Goal: Check status: Check status

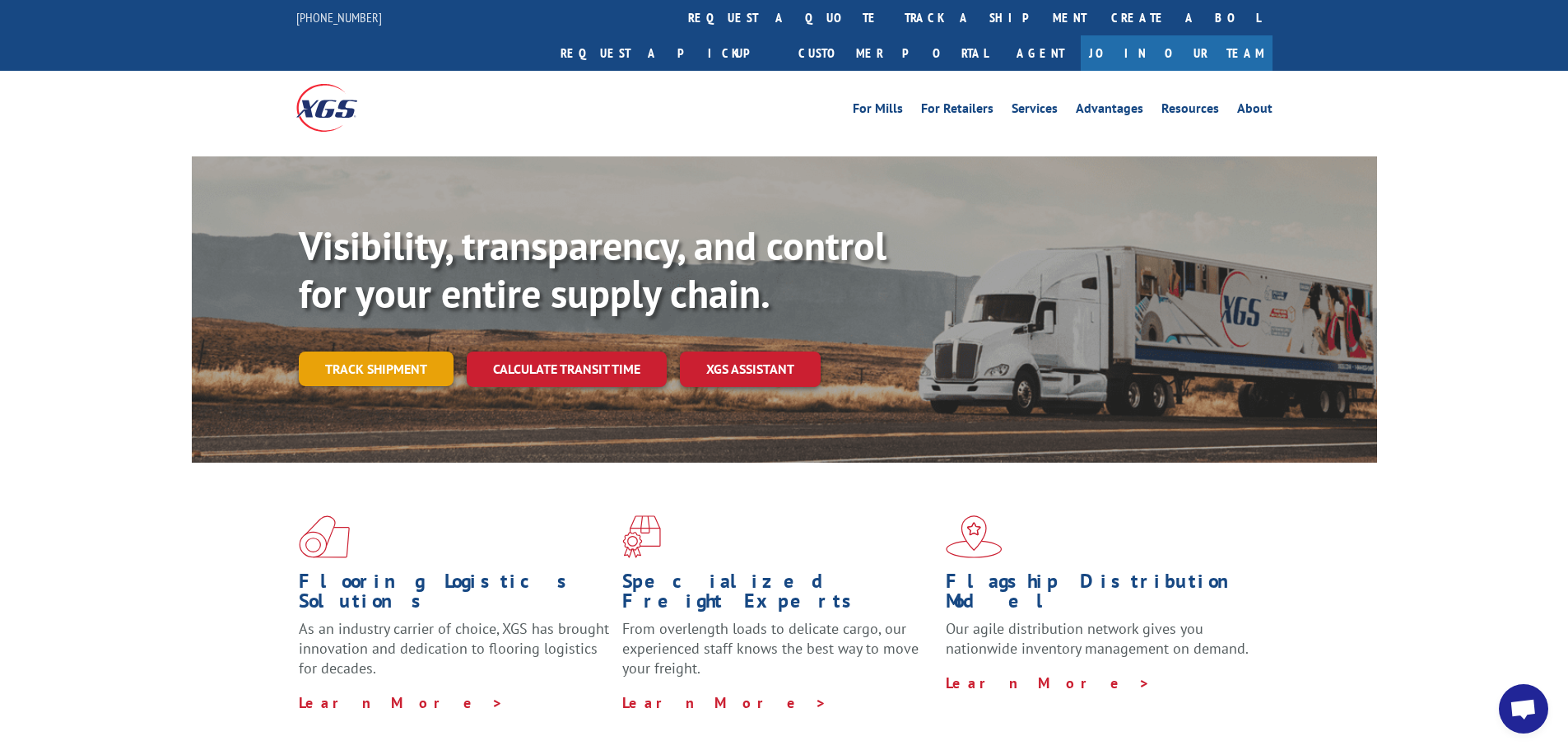
click at [369, 351] on link "Track shipment" at bounding box center [376, 368] width 155 height 34
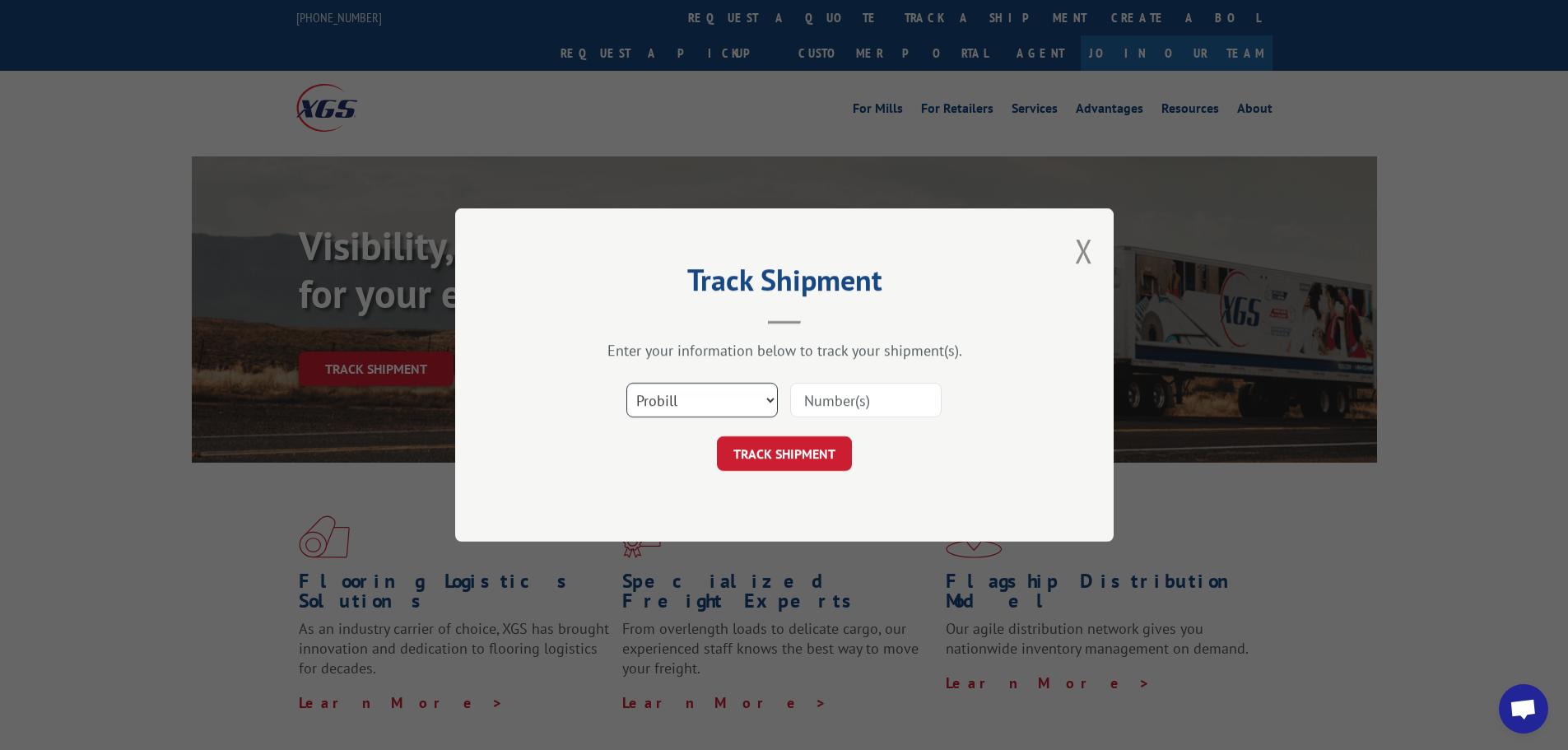
click at [656, 397] on select "Select category... Probill BOL PO" at bounding box center [701, 400] width 151 height 34
select select "bol"
click at [626, 383] on select "Select category... Probill BOL PO" at bounding box center [701, 400] width 151 height 34
click at [870, 393] on input at bounding box center [865, 400] width 151 height 34
paste input "6100051793"
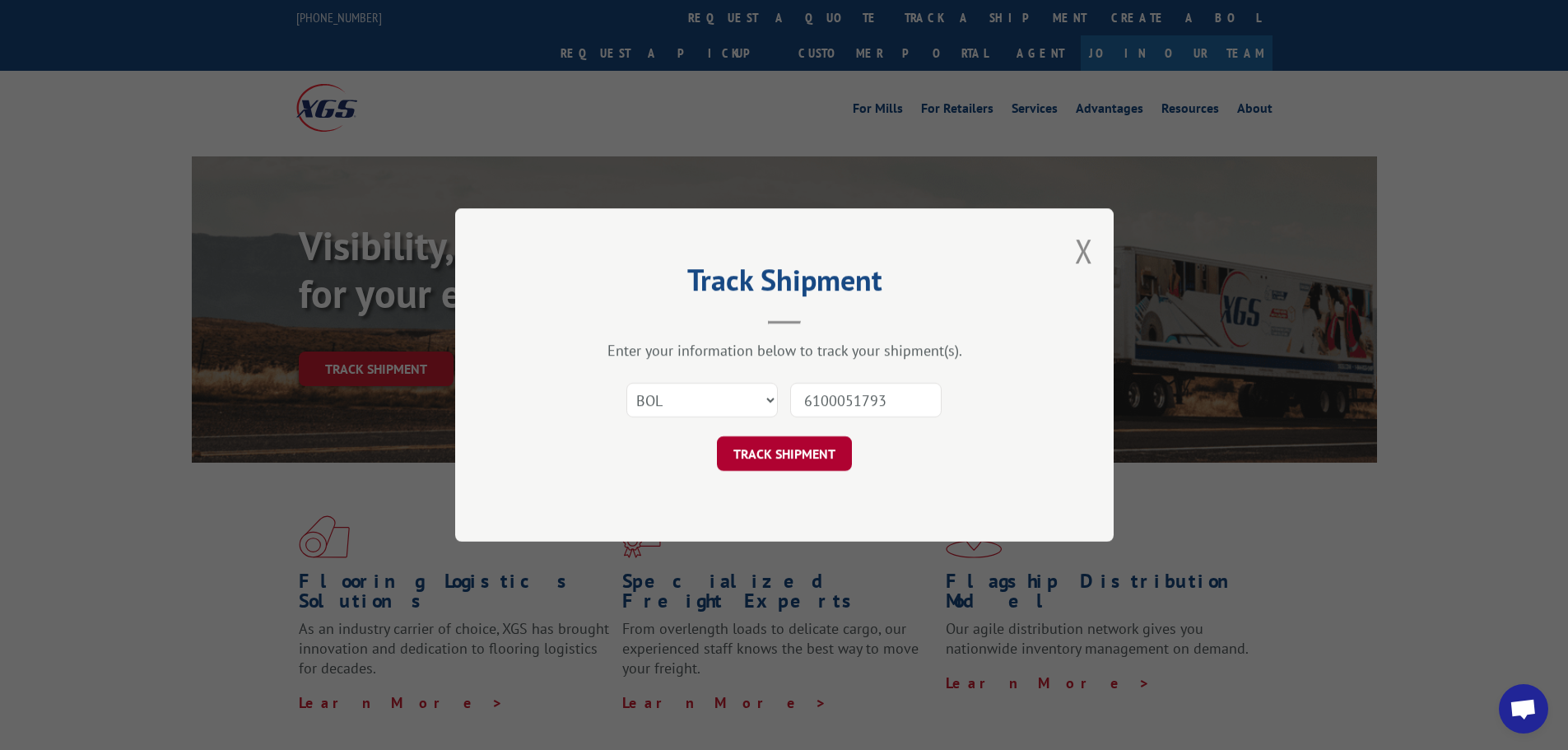
type input "6100051793"
click at [777, 454] on button "TRACK SHIPMENT" at bounding box center [784, 453] width 135 height 34
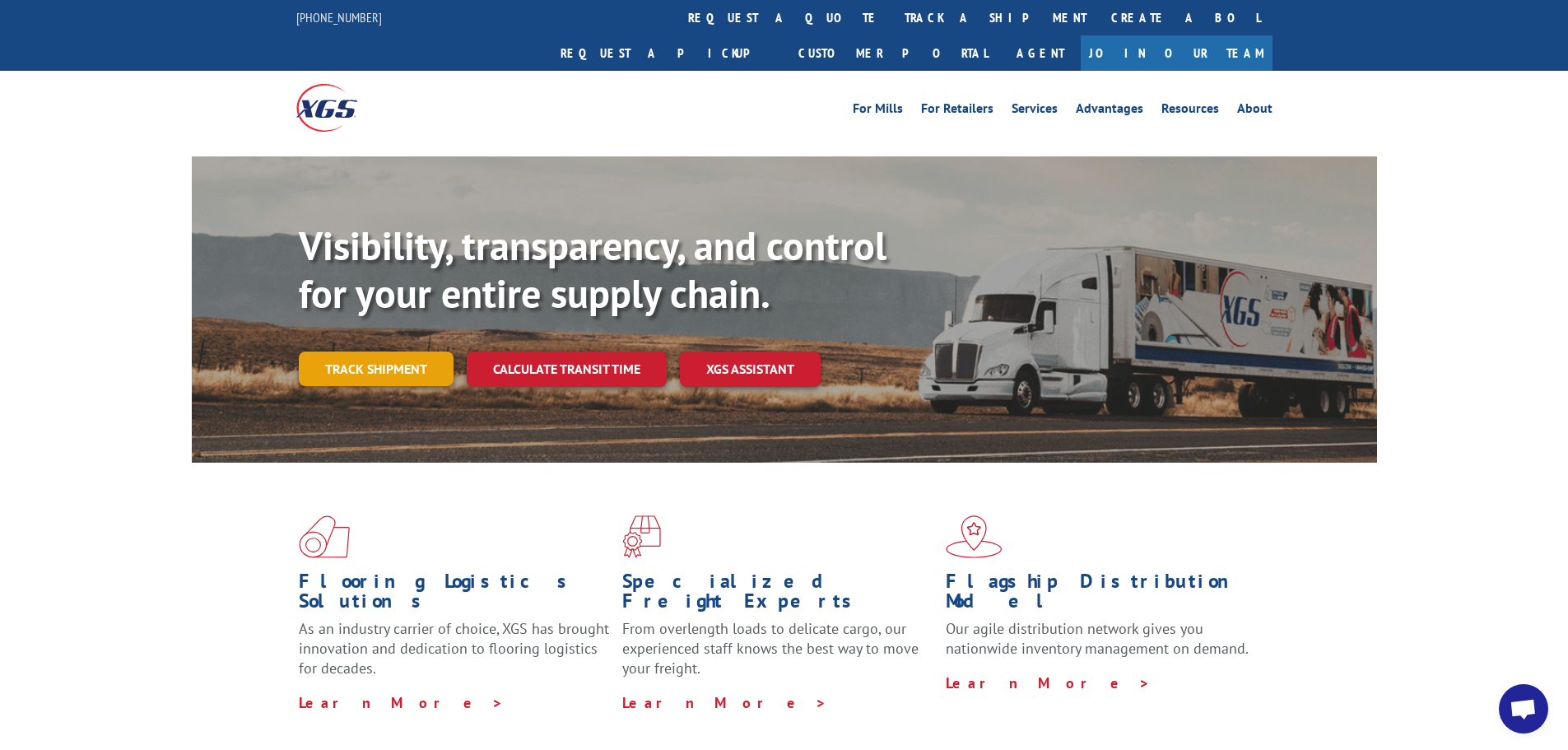
click at [365, 351] on link "Track shipment" at bounding box center [376, 368] width 155 height 34
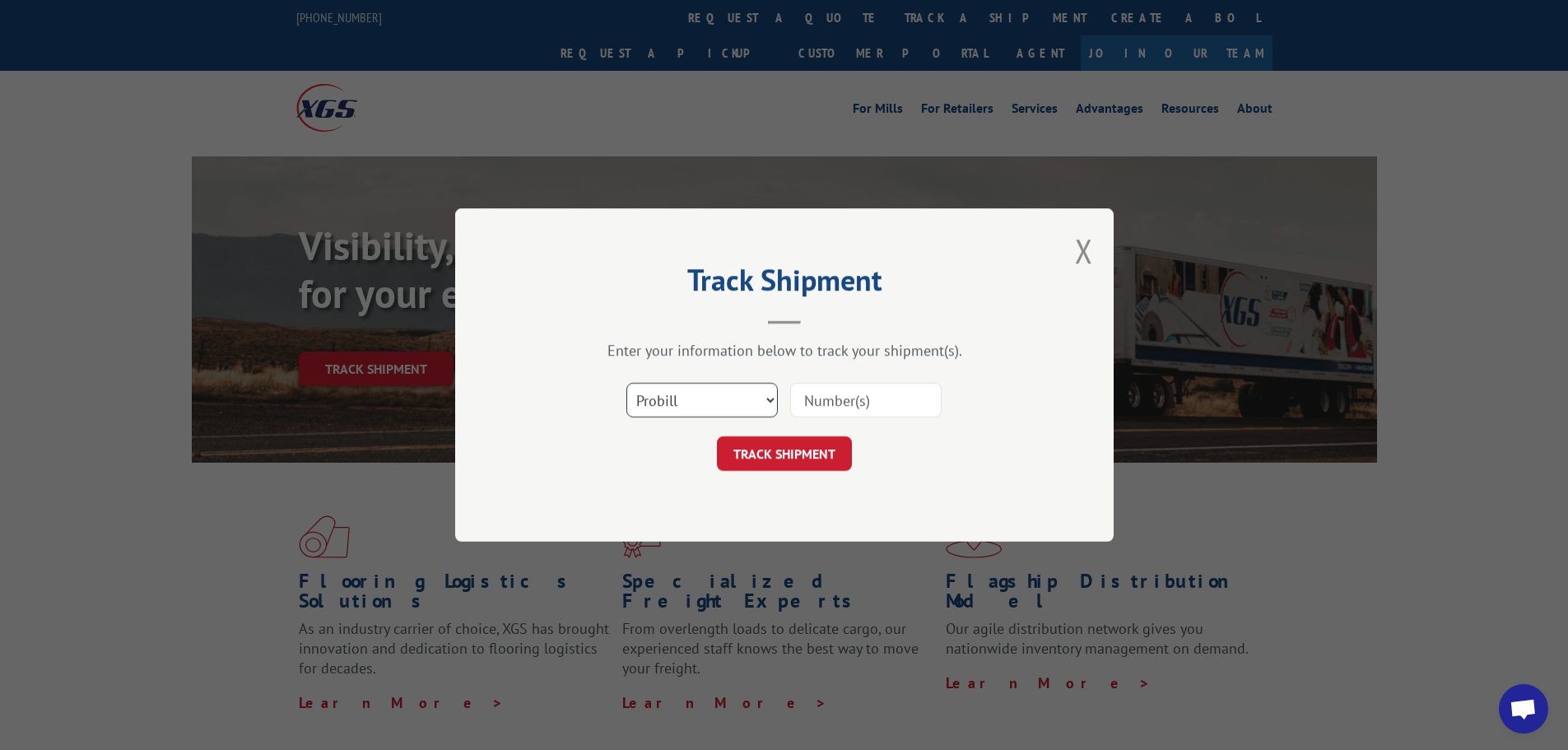
click at [696, 398] on select "Select category... Probill BOL PO" at bounding box center [701, 400] width 151 height 34
select select "bol"
click at [626, 383] on select "Select category... Probill BOL PO" at bounding box center [701, 400] width 151 height 34
click at [851, 401] on input at bounding box center [865, 400] width 151 height 34
paste input "6100053864"
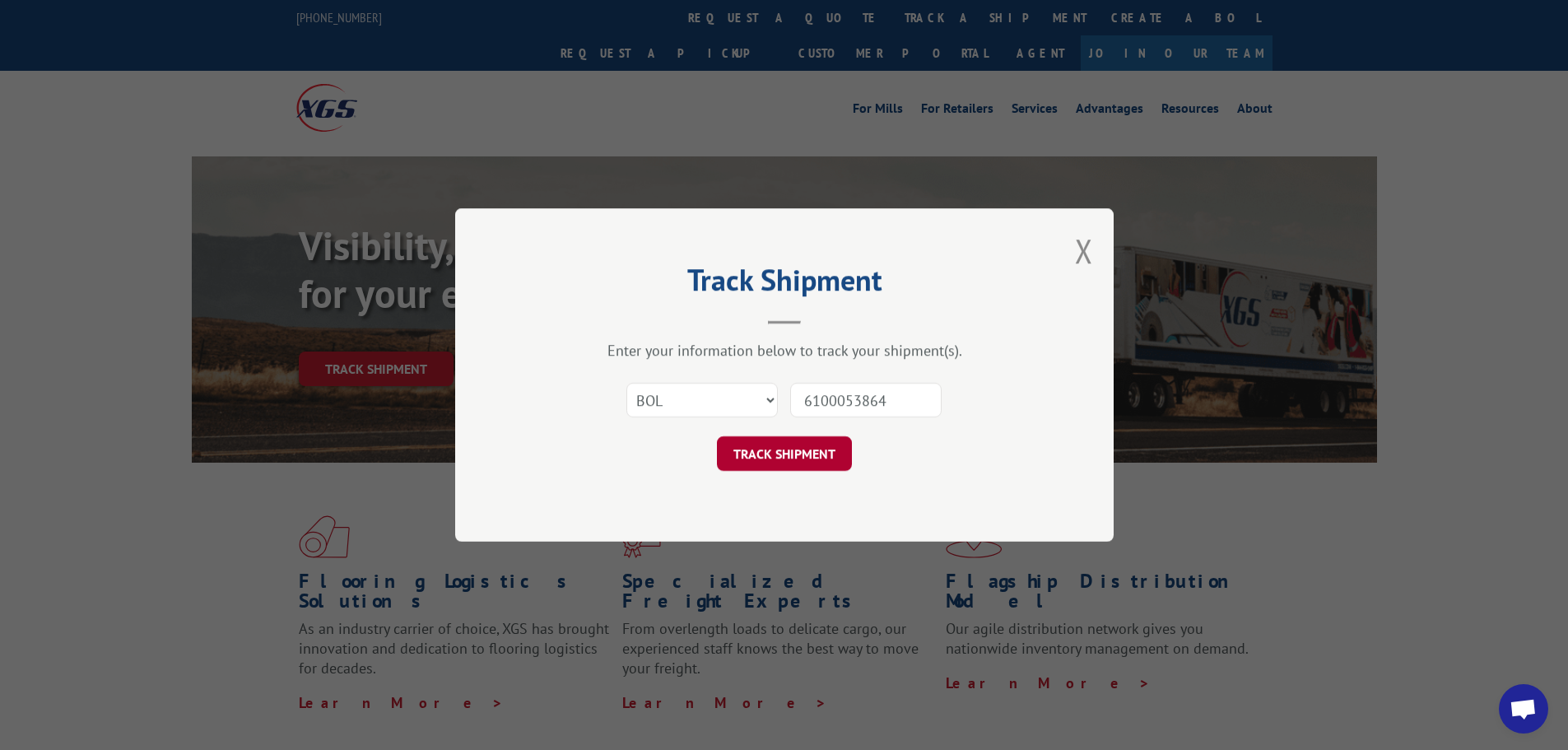
type input "6100053864"
click at [798, 451] on button "TRACK SHIPMENT" at bounding box center [784, 453] width 135 height 34
